Goal: Find specific page/section: Find specific page/section

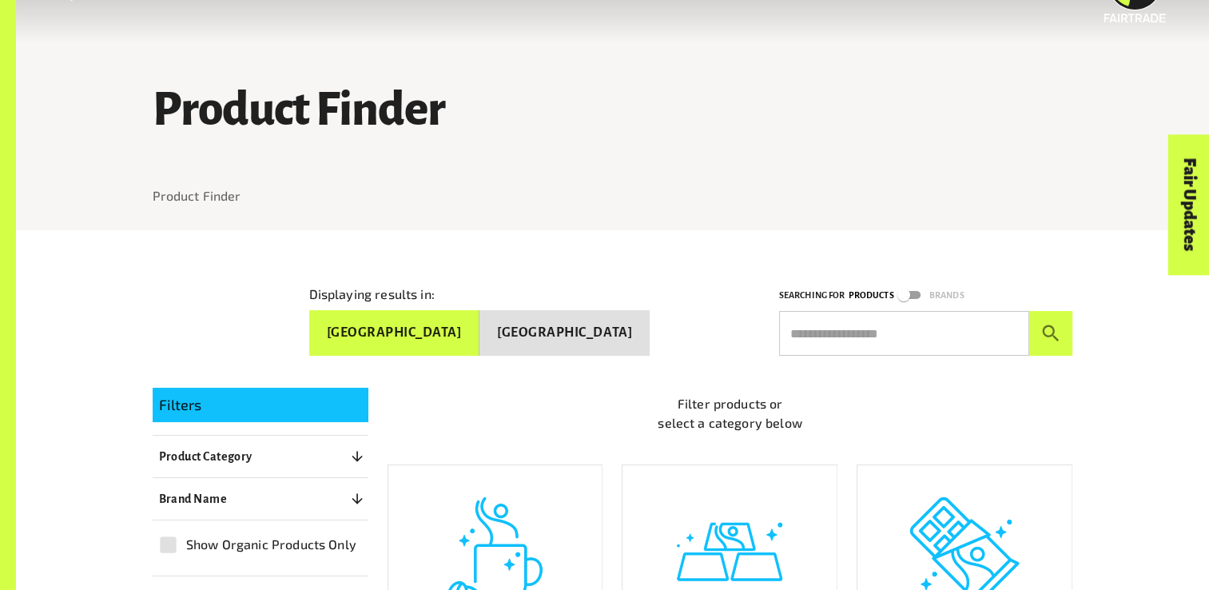
scroll to position [90, 0]
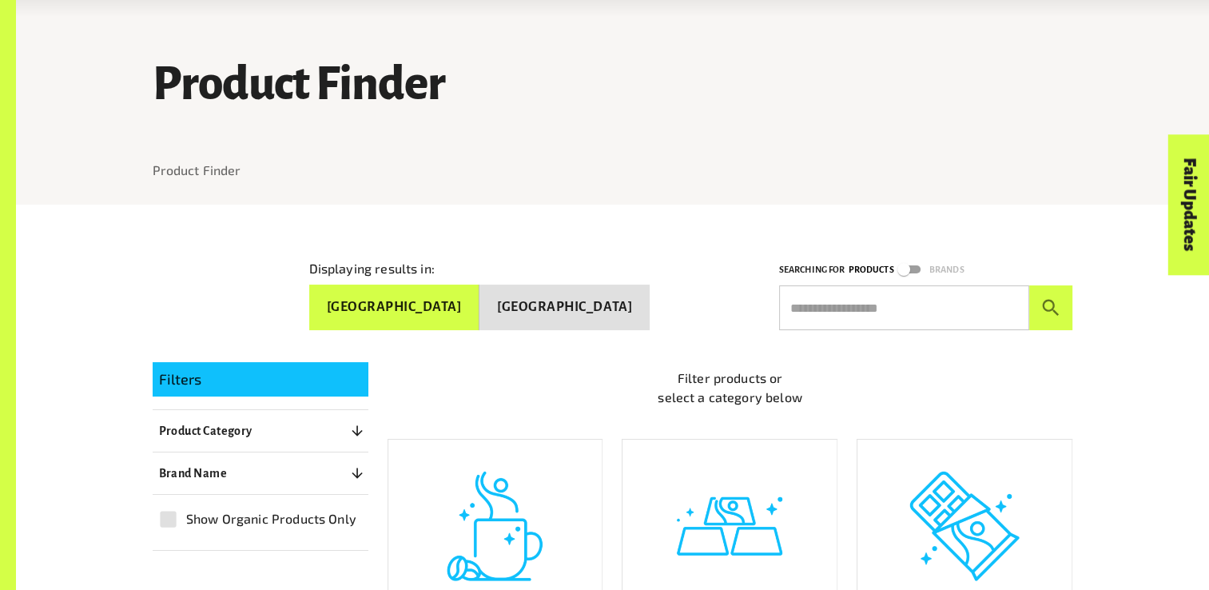
click at [456, 296] on button "[GEOGRAPHIC_DATA]" at bounding box center [394, 308] width 171 height 46
click at [480, 305] on button "[GEOGRAPHIC_DATA]" at bounding box center [394, 308] width 171 height 46
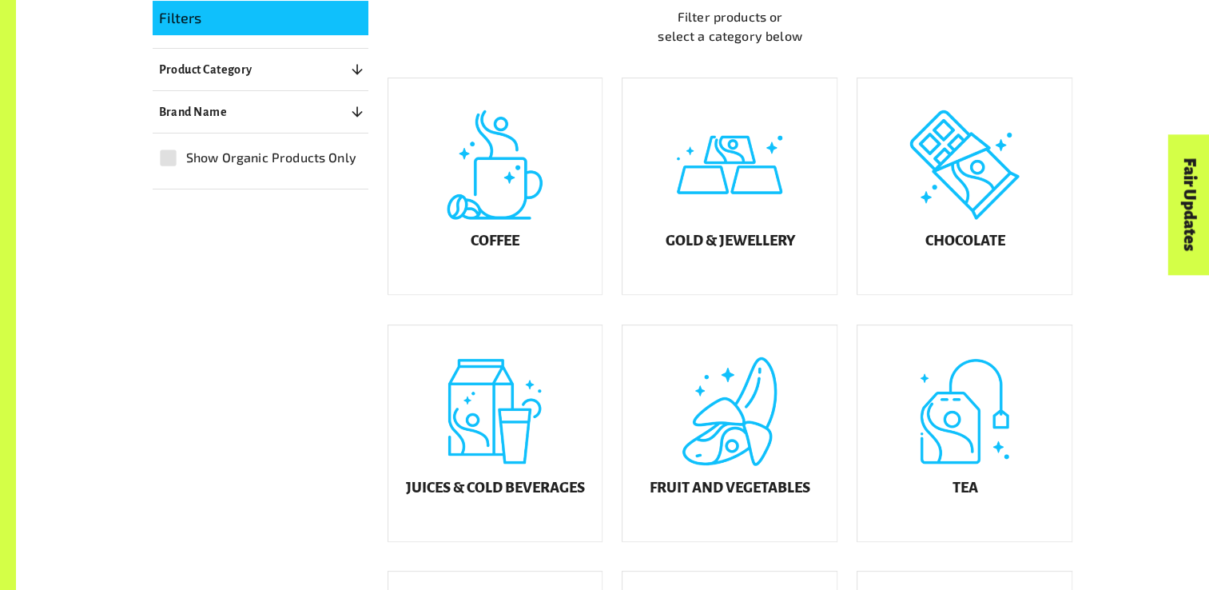
scroll to position [453, 0]
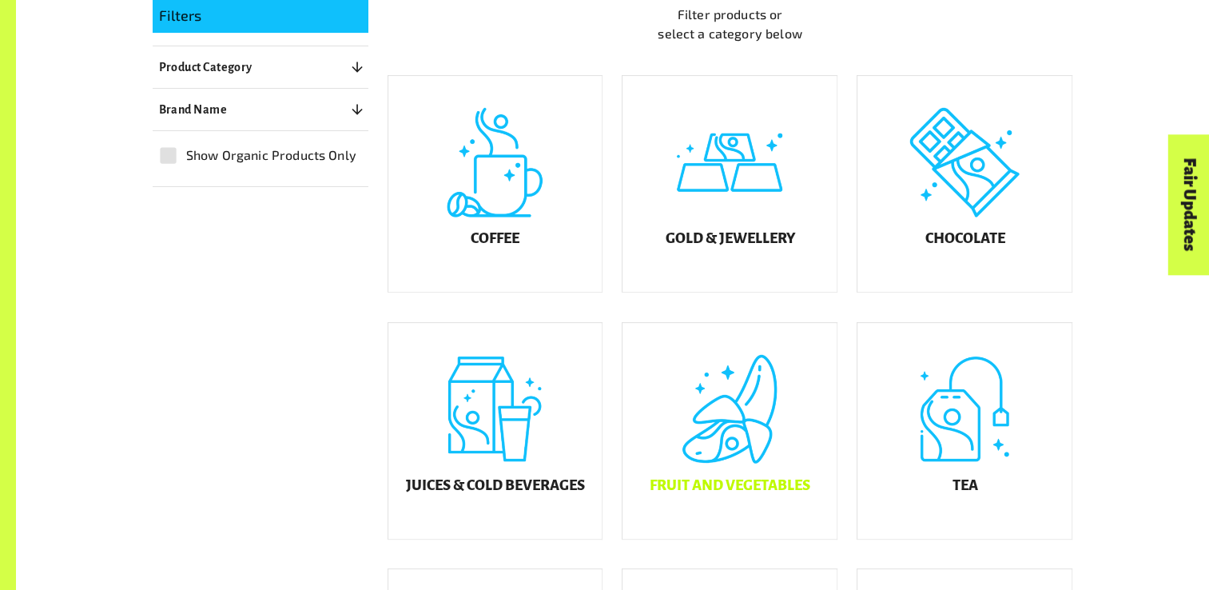
click at [755, 419] on div "Fruit and Vegetables" at bounding box center [730, 431] width 214 height 216
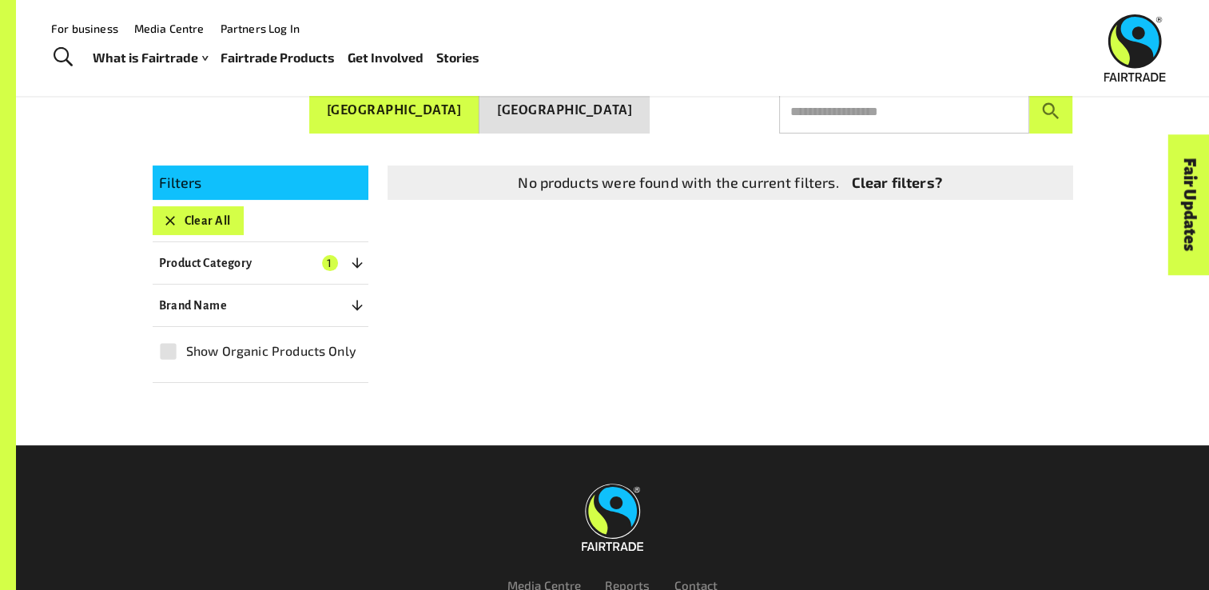
scroll to position [254, 0]
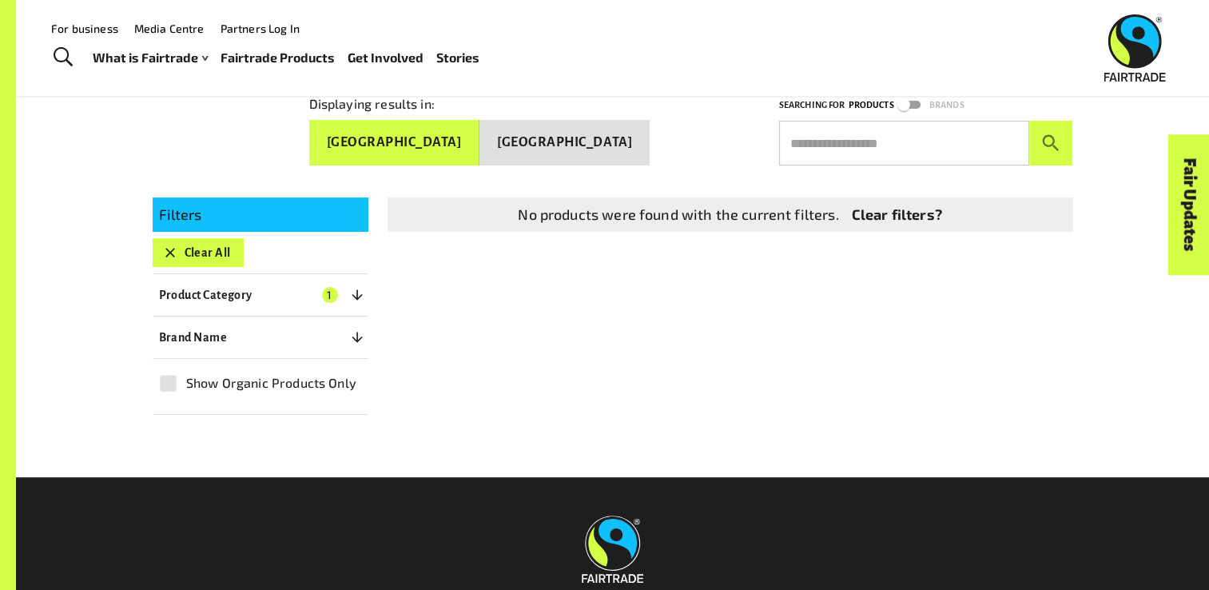
click at [201, 248] on button "Clear All" at bounding box center [198, 252] width 91 height 29
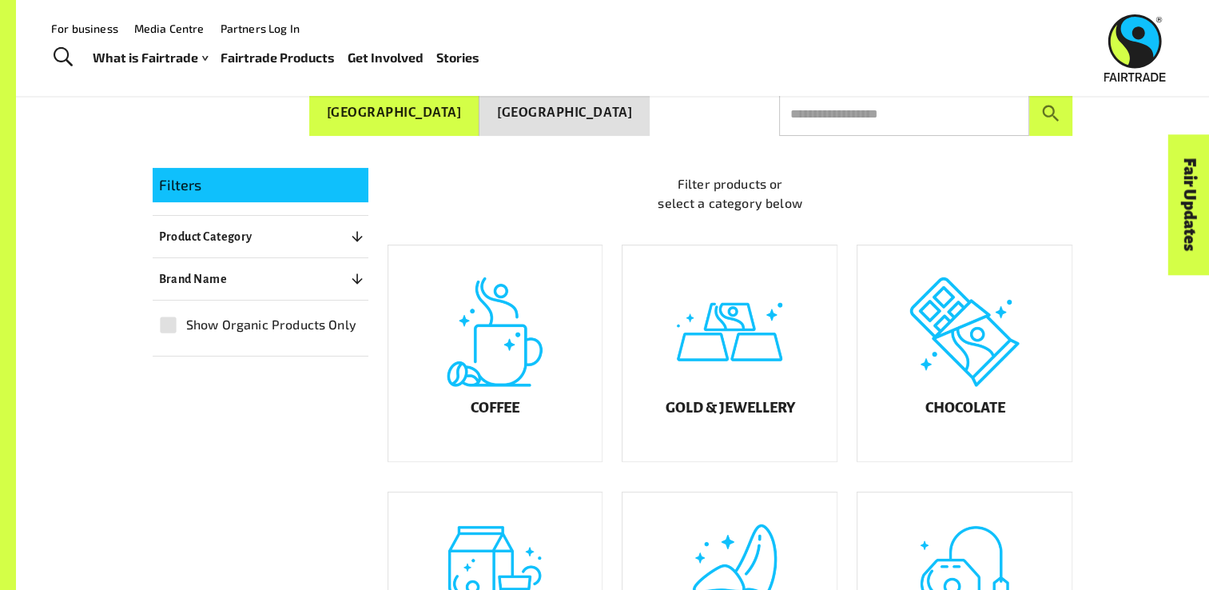
scroll to position [297, 0]
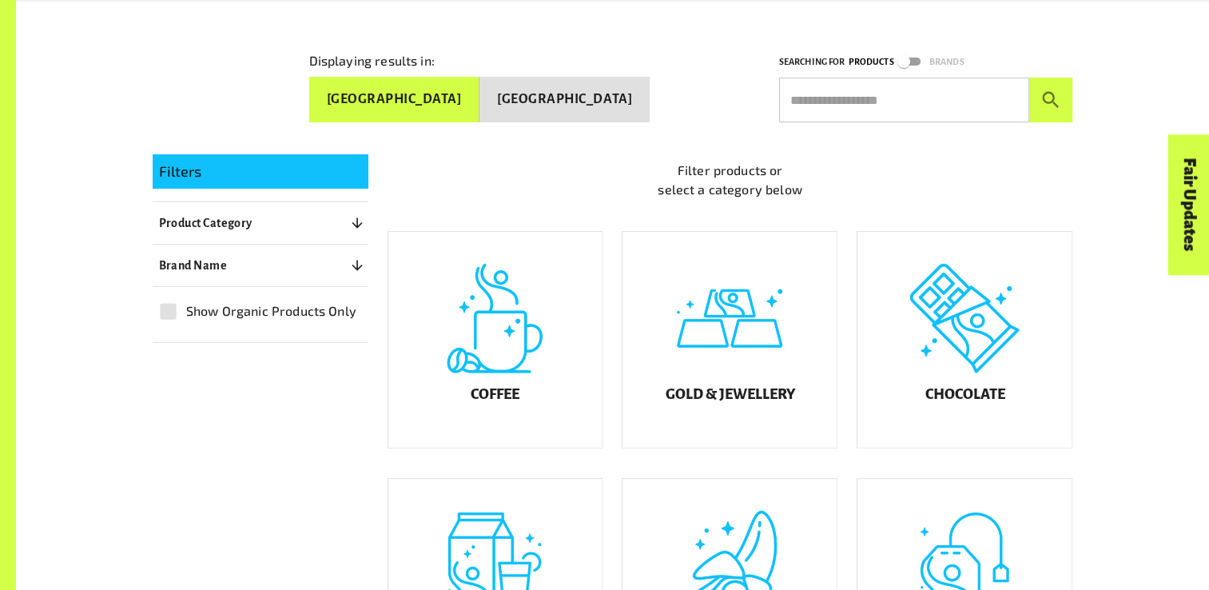
click at [727, 564] on div "Fruit and Vegetables" at bounding box center [730, 587] width 214 height 216
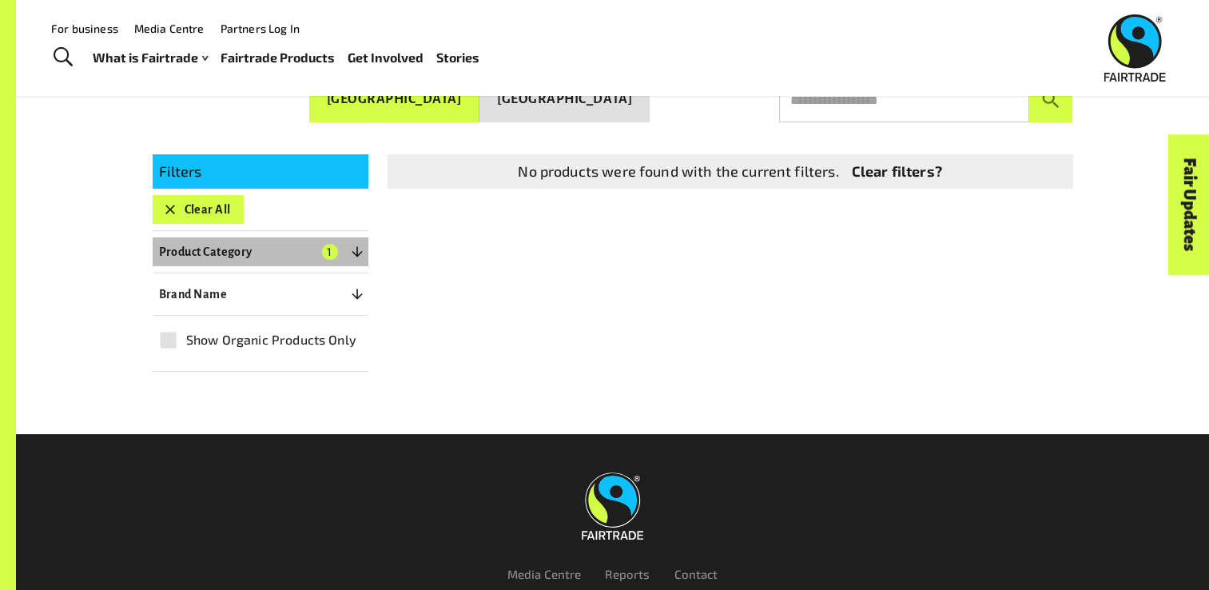
click at [304, 244] on button "Product Category 1" at bounding box center [261, 251] width 216 height 29
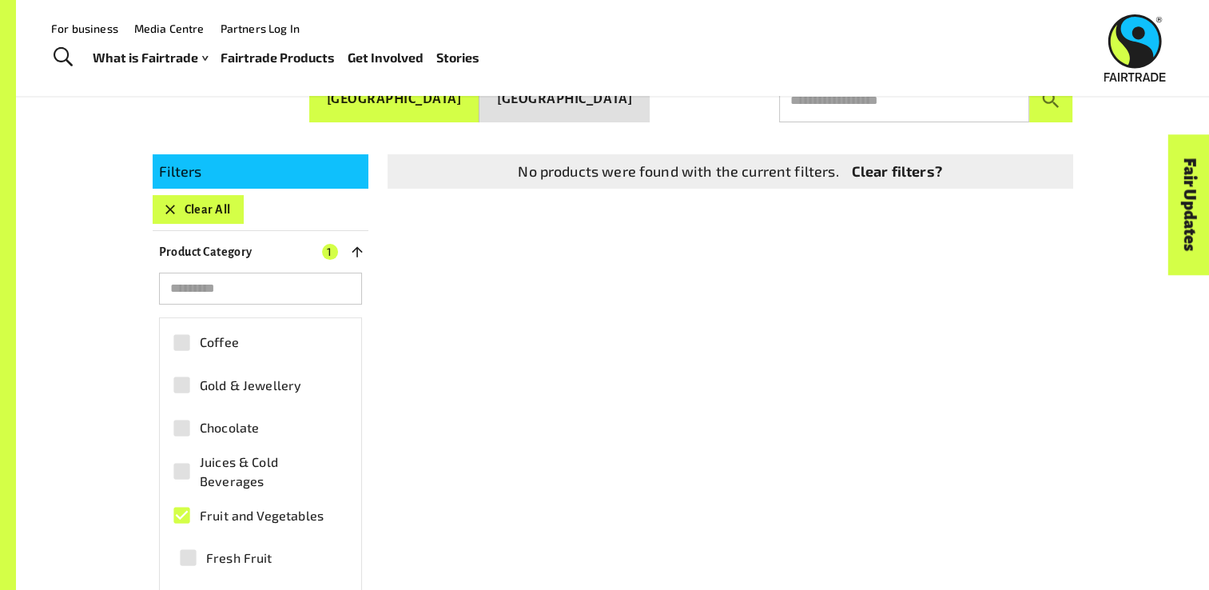
click at [218, 472] on span "Juices & Cold Beverages" at bounding box center [270, 471] width 140 height 38
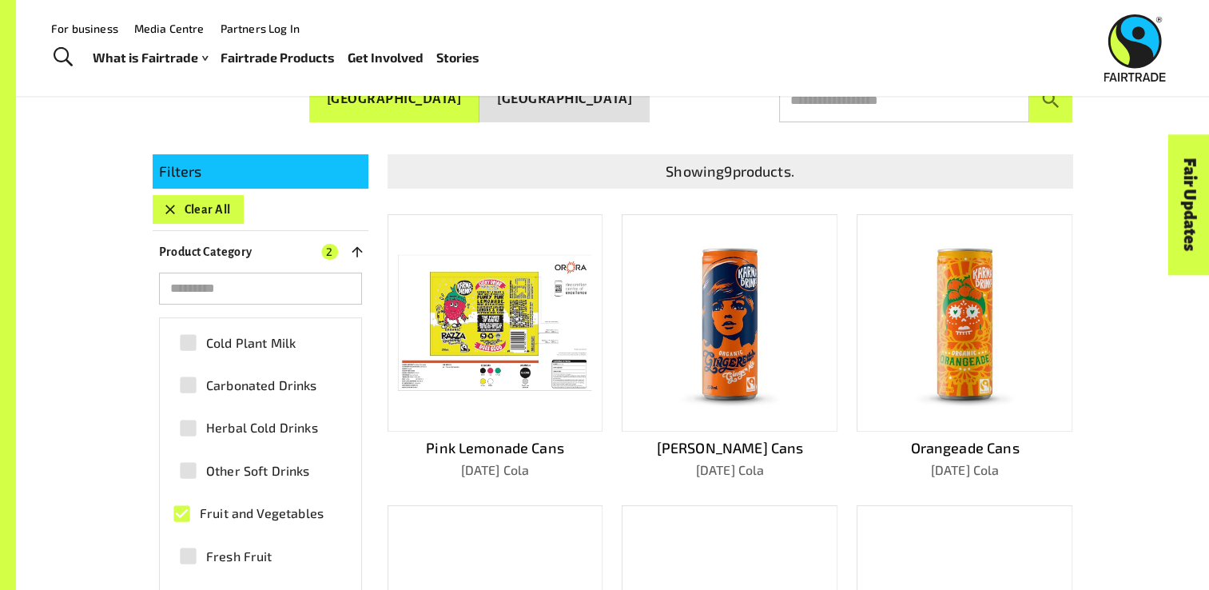
scroll to position [229, 0]
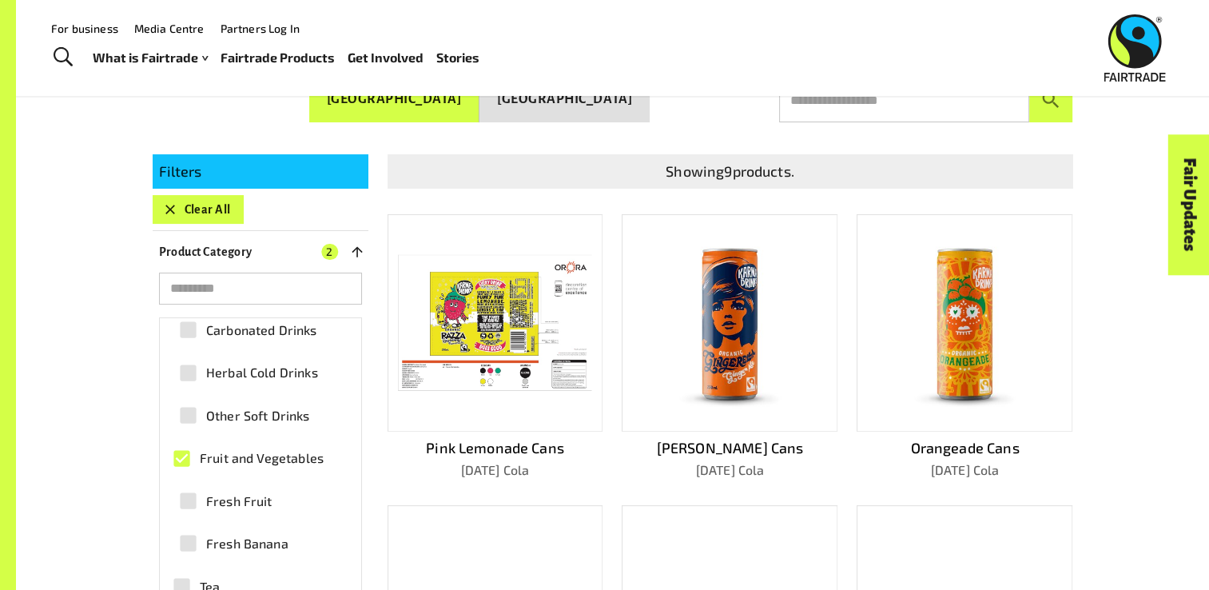
click at [202, 458] on span "Fruit and Vegetables" at bounding box center [262, 457] width 124 height 19
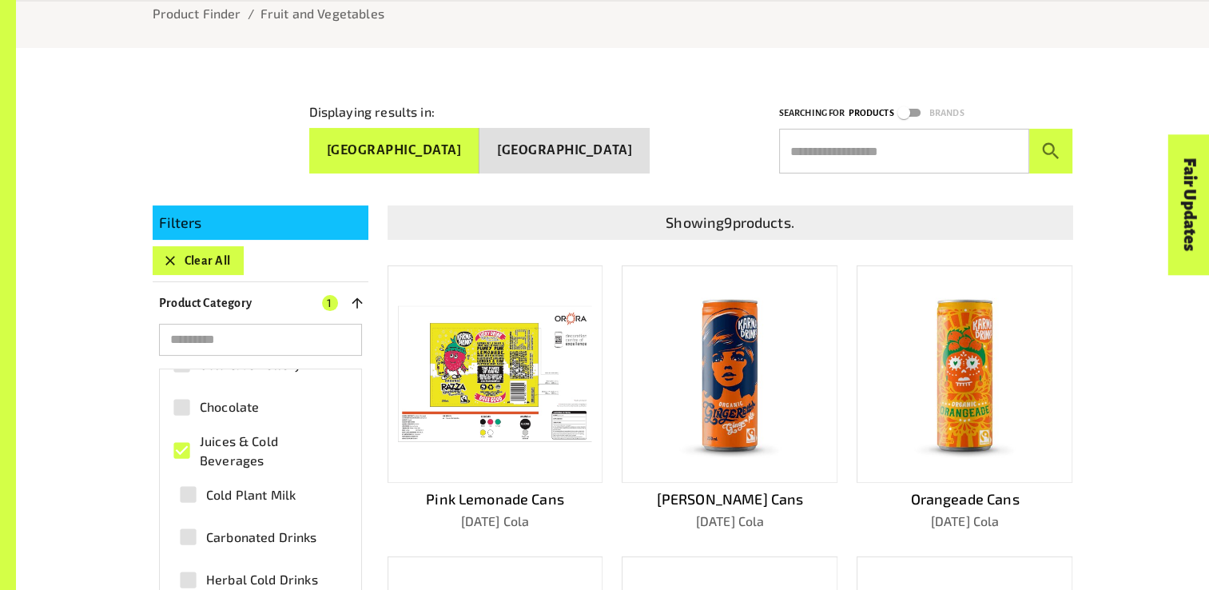
scroll to position [277, 0]
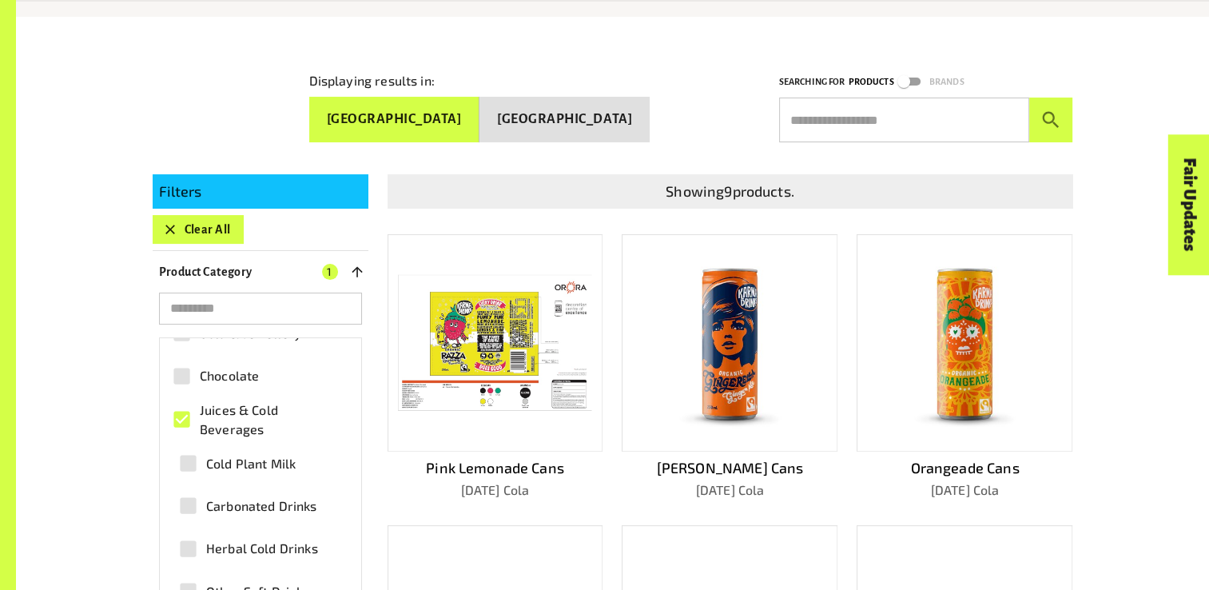
click at [201, 372] on span "Chocolate" at bounding box center [229, 375] width 59 height 19
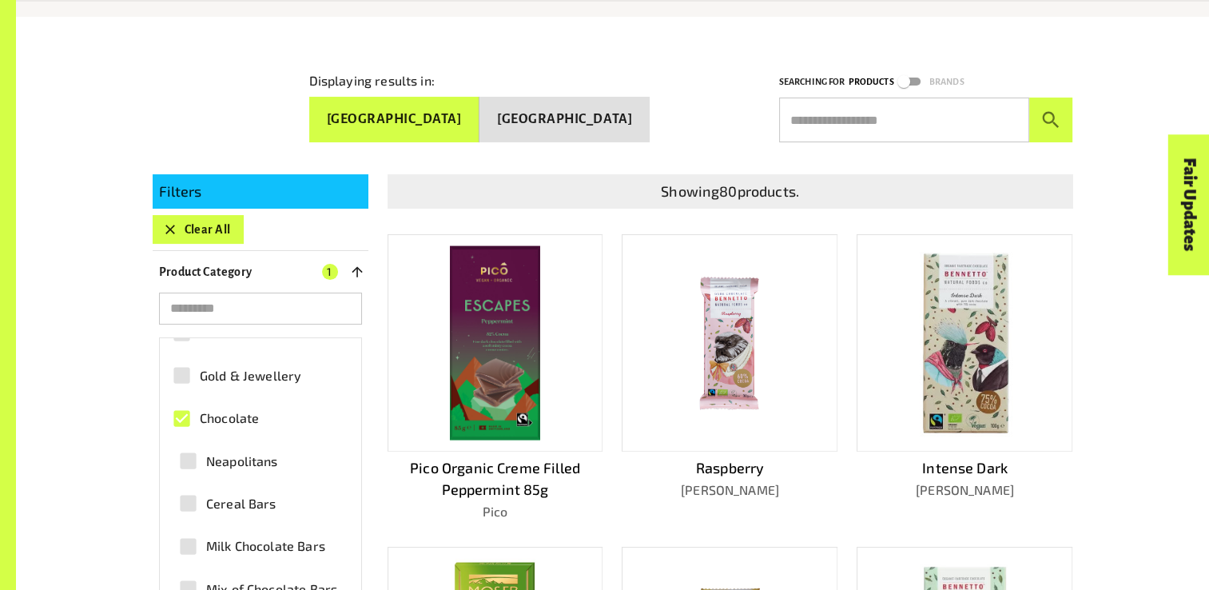
scroll to position [0, 0]
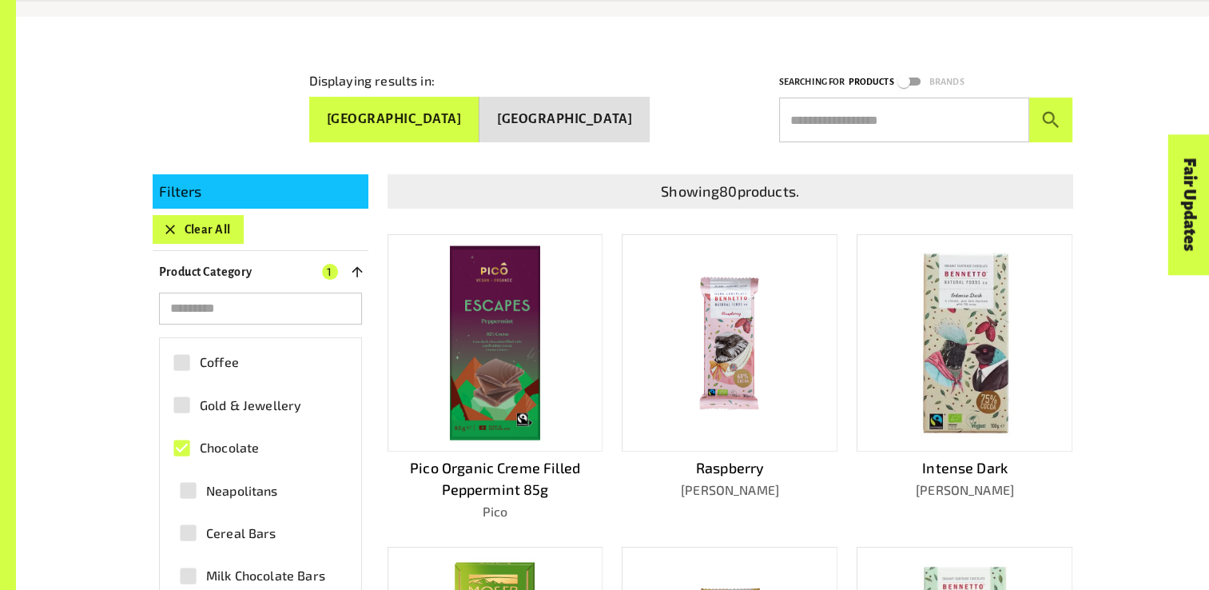
drag, startPoint x: 210, startPoint y: 452, endPoint x: 153, endPoint y: 448, distance: 57.0
click at [153, 448] on div "​ Coffee Gold & Jewellery Chocolate Neapolitans Cereal Bars Milk Chocolate Bars…" at bounding box center [261, 551] width 216 height 516
